Goal: Book appointment/travel/reservation

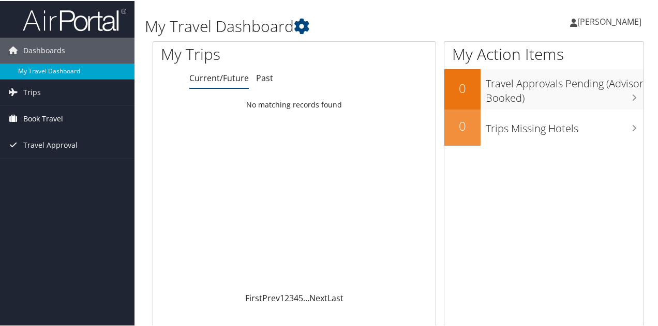
click at [31, 116] on span "Book Travel" at bounding box center [43, 118] width 40 height 26
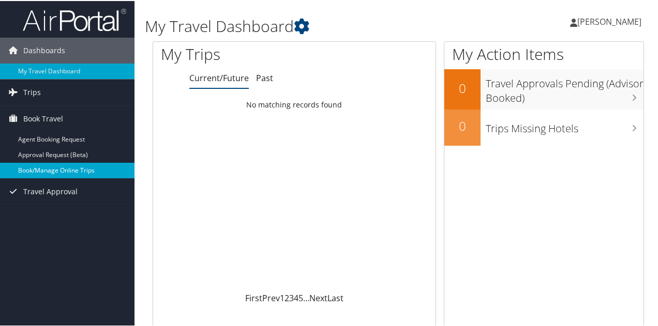
click at [35, 169] on link "Book/Manage Online Trips" at bounding box center [67, 170] width 135 height 16
